Goal: Navigation & Orientation: Find specific page/section

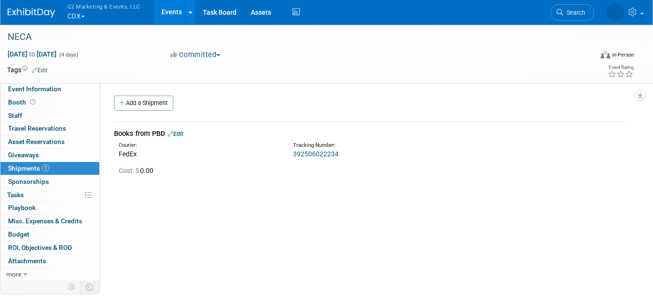
click at [43, 88] on span "Event Information" at bounding box center [34, 89] width 53 height 8
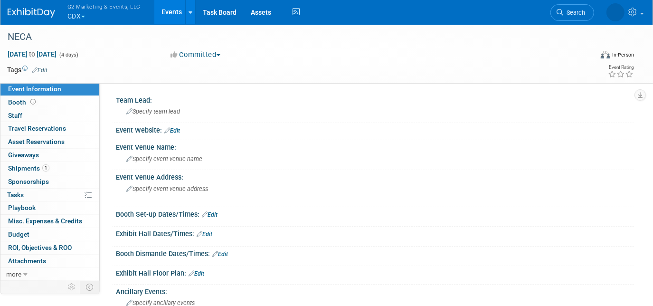
click at [59, 103] on link "Booth" at bounding box center [49, 102] width 99 height 13
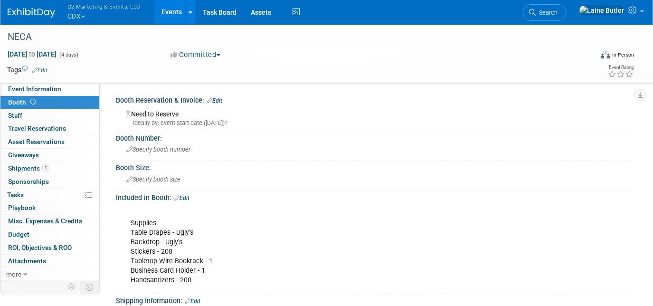
click at [103, 20] on button "G2 Marketing & Events, LLC CDX" at bounding box center [109, 12] width 86 height 25
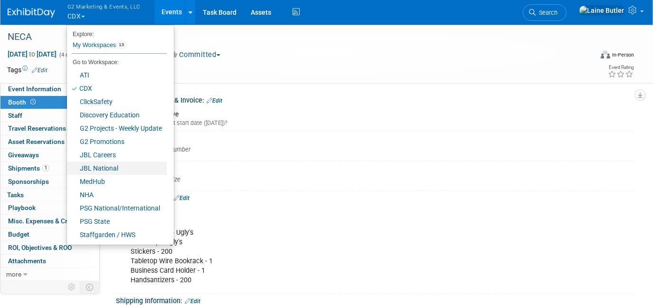
click at [106, 169] on link "JBL National" at bounding box center [117, 167] width 100 height 13
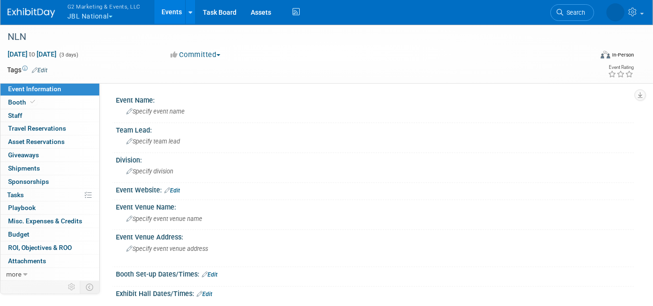
click at [47, 101] on link "Booth" at bounding box center [49, 102] width 99 height 13
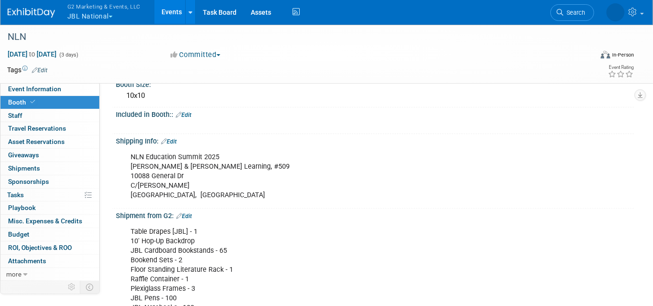
scroll to position [85, 0]
